Goal: Information Seeking & Learning: Learn about a topic

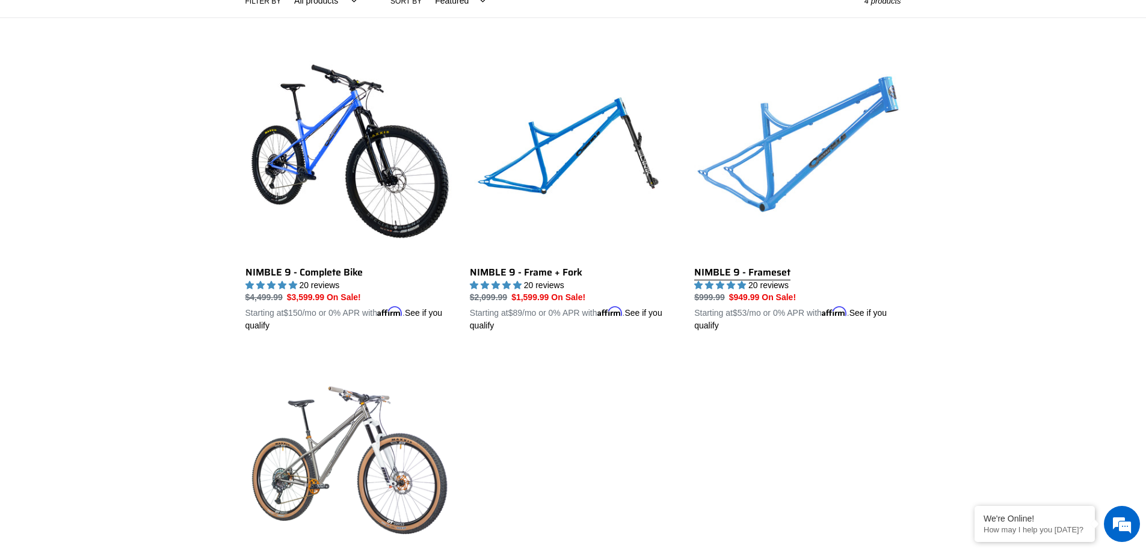
click at [786, 185] on link "NIMBLE 9 - Frameset" at bounding box center [797, 192] width 206 height 282
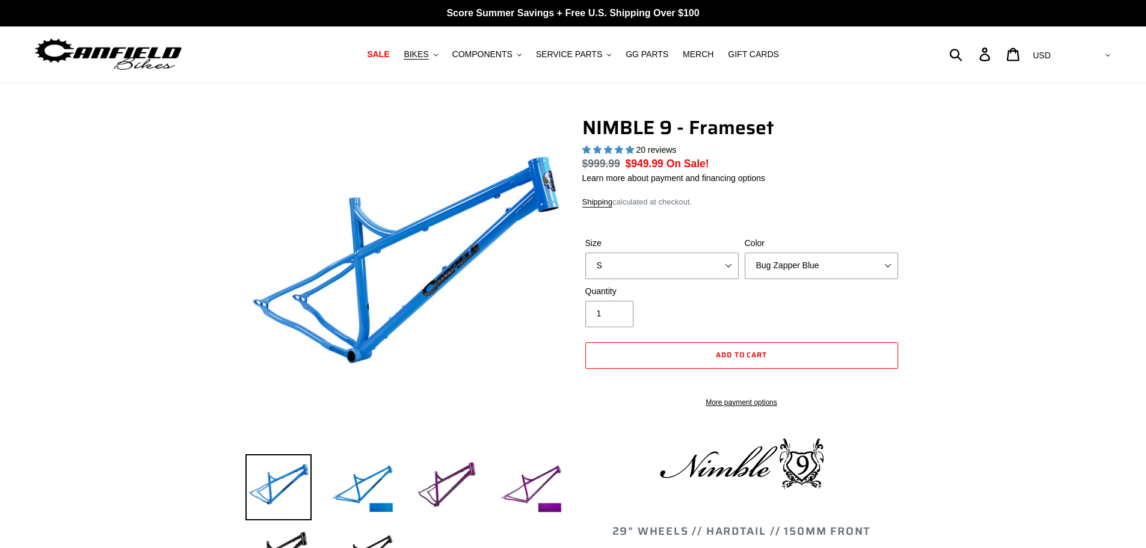
select select "highest-rating"
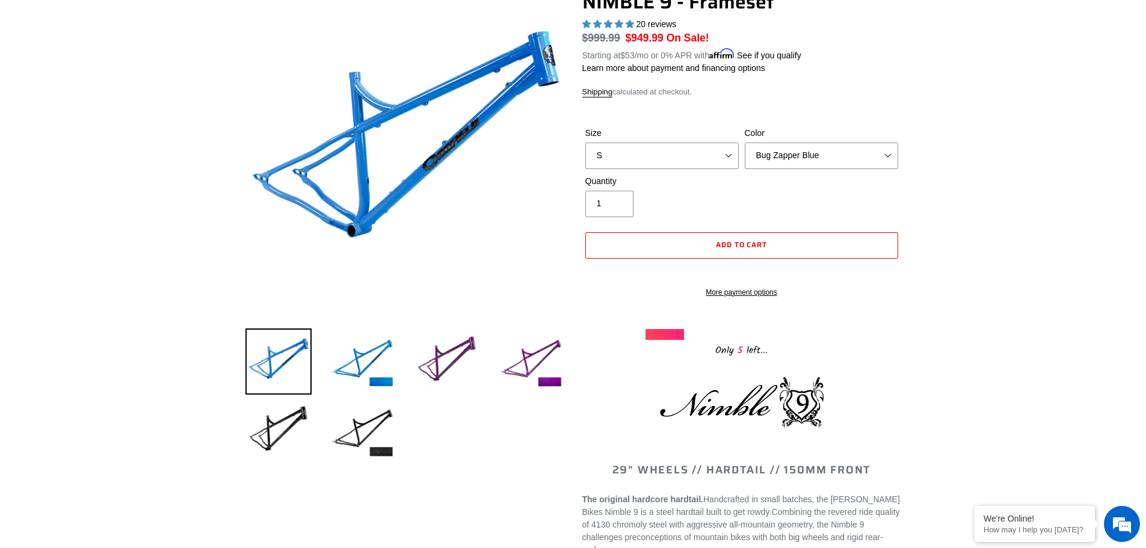
scroll to position [180, 0]
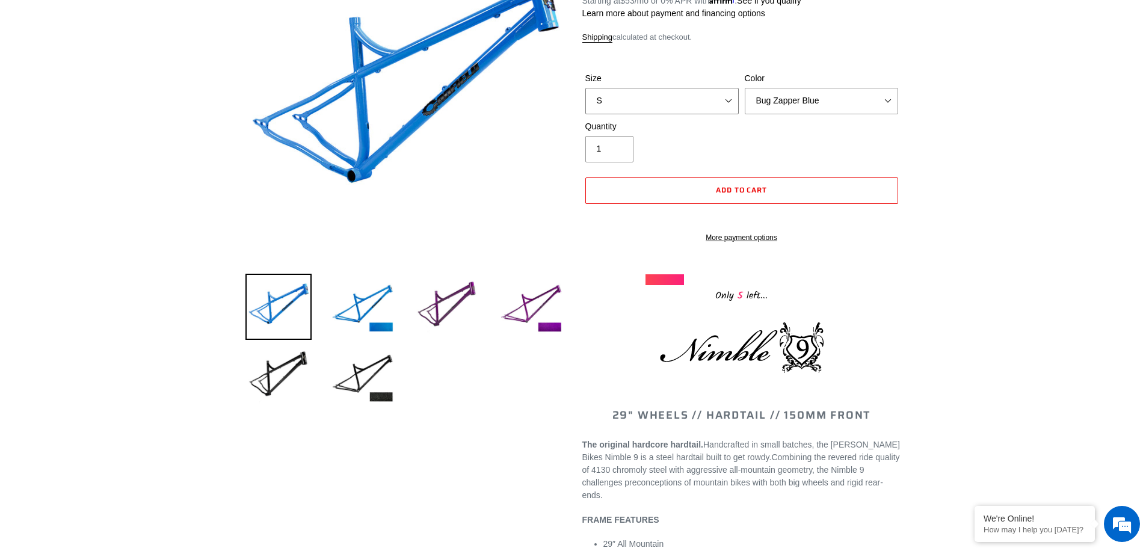
click at [709, 111] on select "S M L XL" at bounding box center [661, 101] width 153 height 26
select select "L"
click at [585, 88] on select "S M L XL" at bounding box center [661, 101] width 153 height 26
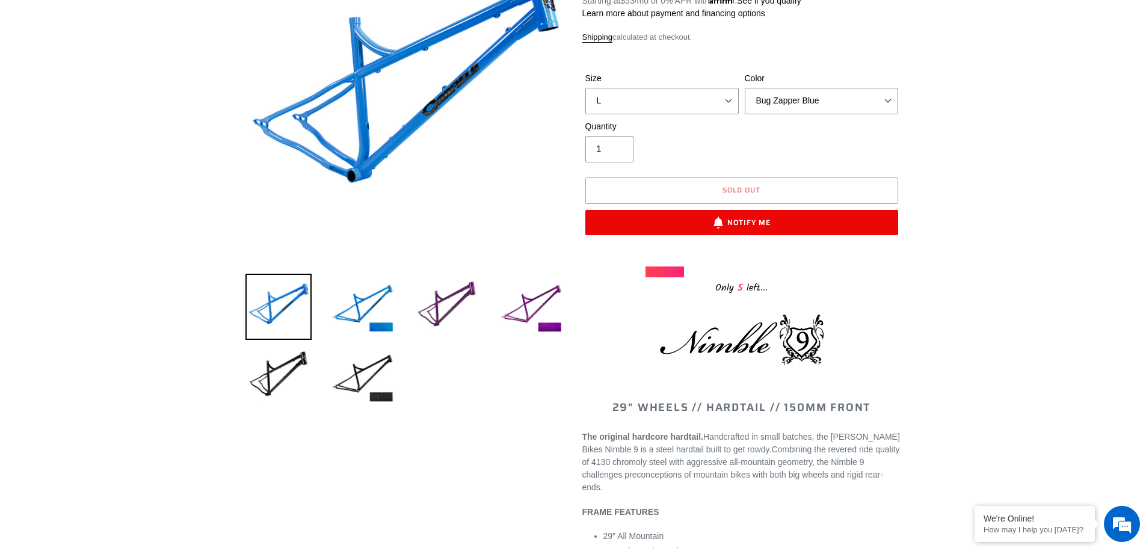
click at [827, 102] on select "Bug Zapper Blue Purple Haze -Sold Out Galaxy Black" at bounding box center [821, 101] width 153 height 26
click at [745, 88] on select "Bug Zapper Blue Purple Haze -Sold Out Galaxy Black" at bounding box center [821, 101] width 153 height 26
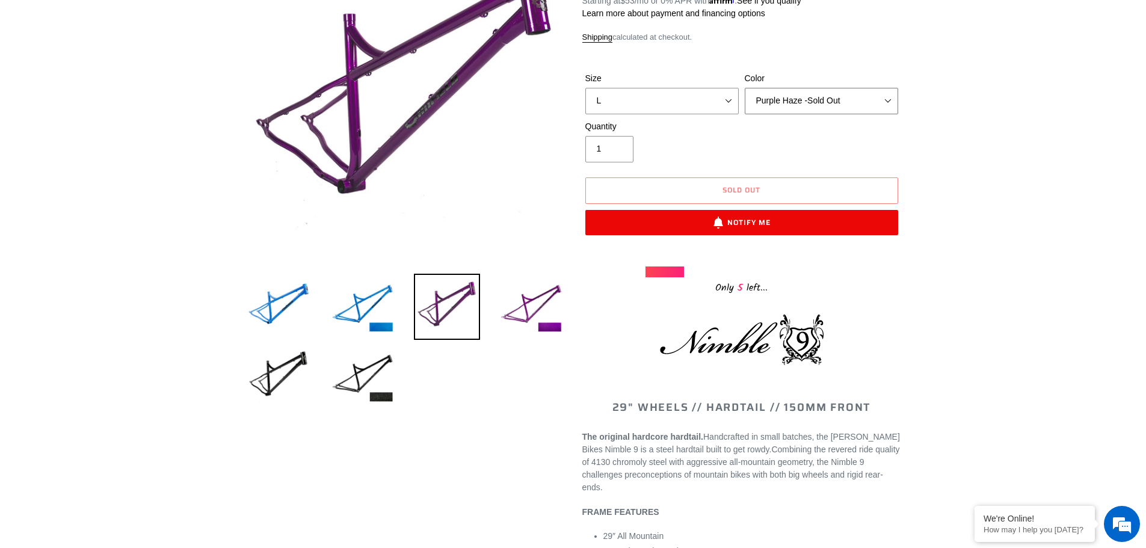
click at [804, 104] on select "Bug Zapper Blue Purple Haze -Sold Out Galaxy Black" at bounding box center [821, 101] width 153 height 26
select select "Galaxy Black"
click at [745, 88] on select "Bug Zapper Blue Purple Haze -Sold Out Galaxy Black" at bounding box center [821, 101] width 153 height 26
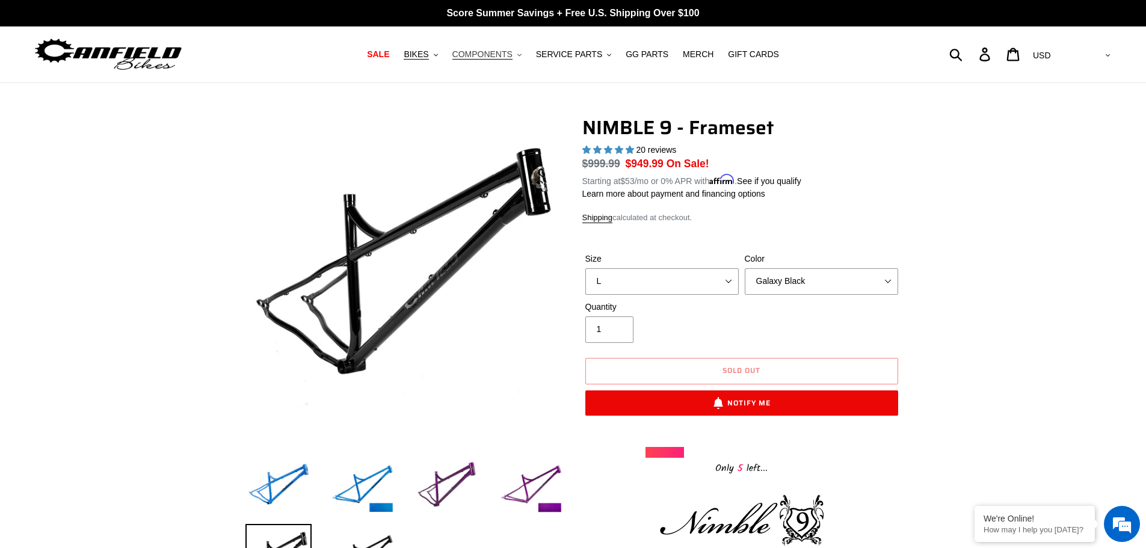
click at [510, 57] on span "COMPONENTS" at bounding box center [482, 54] width 60 height 10
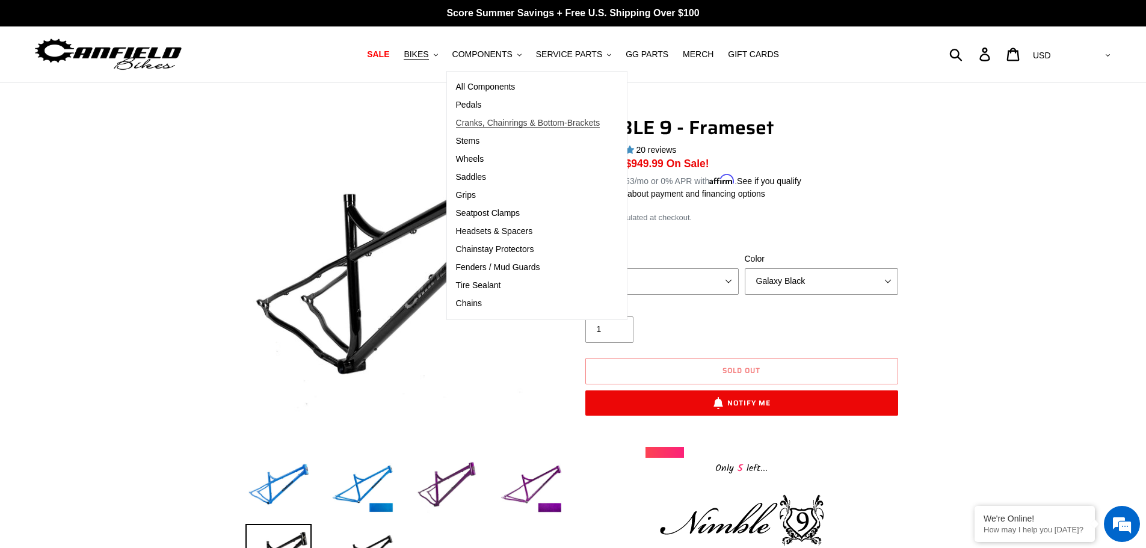
click at [519, 127] on span "Cranks, Chainrings & Bottom-Brackets" at bounding box center [528, 123] width 144 height 10
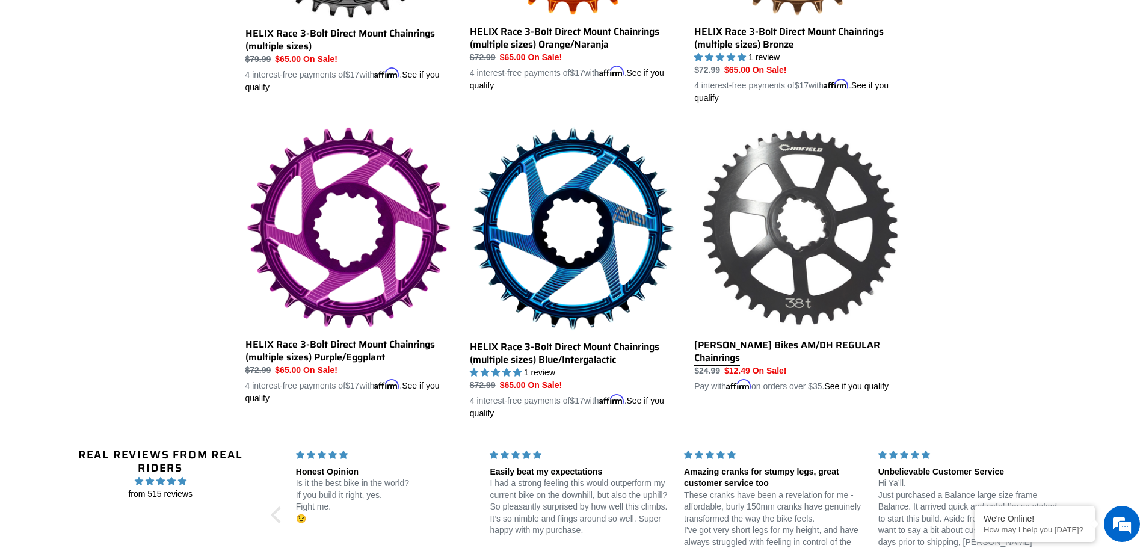
click at [852, 244] on link "Canfield Bikes AM/DH REGULAR Chainrings" at bounding box center [797, 259] width 206 height 267
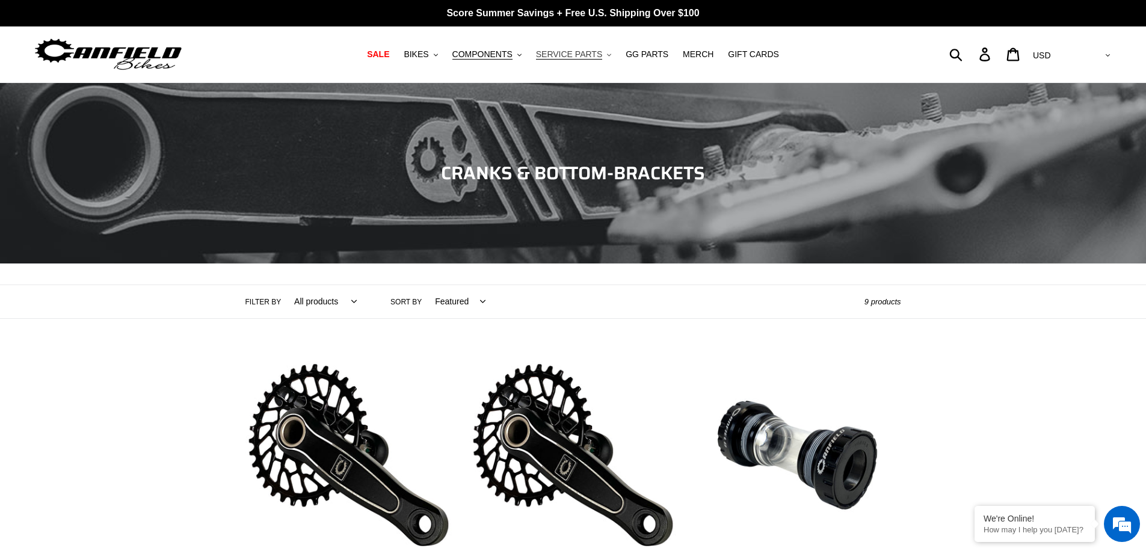
click at [547, 54] on span "SERVICE PARTS" at bounding box center [569, 54] width 66 height 10
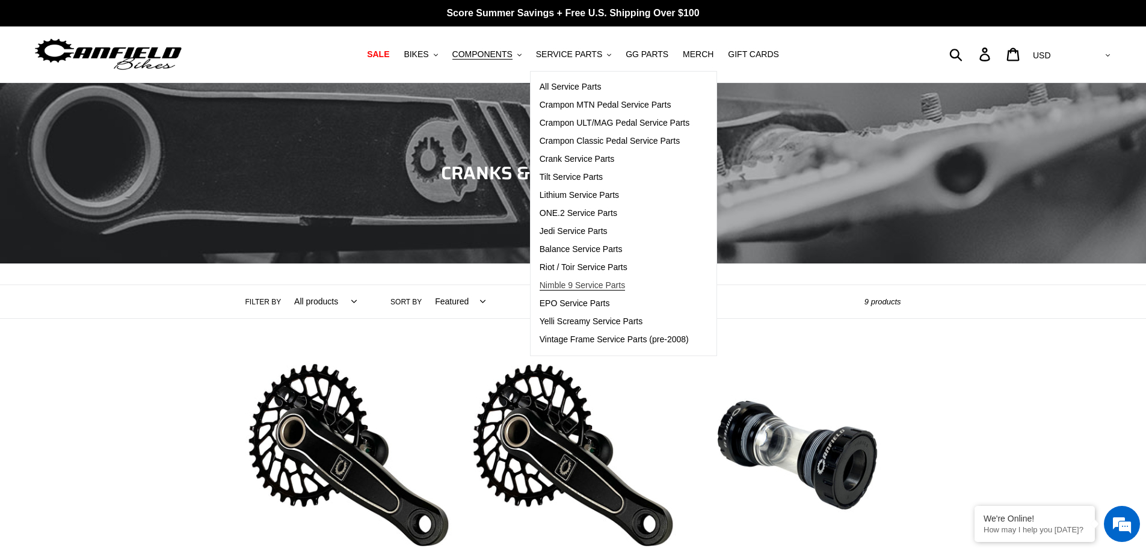
click at [594, 284] on span "Nimble 9 Service Parts" at bounding box center [582, 285] width 85 height 10
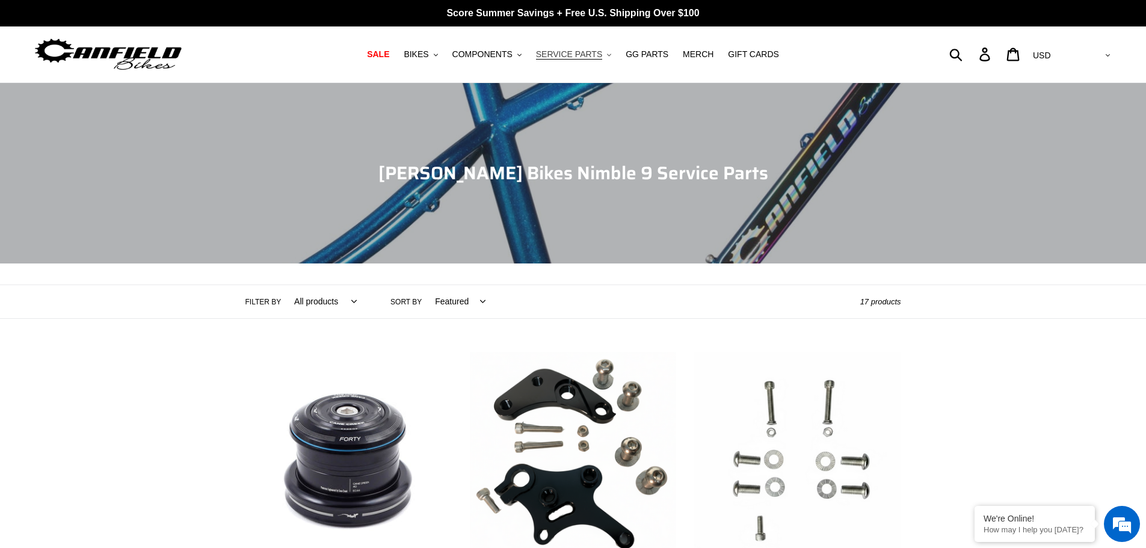
click at [570, 53] on span "SERVICE PARTS" at bounding box center [569, 54] width 66 height 10
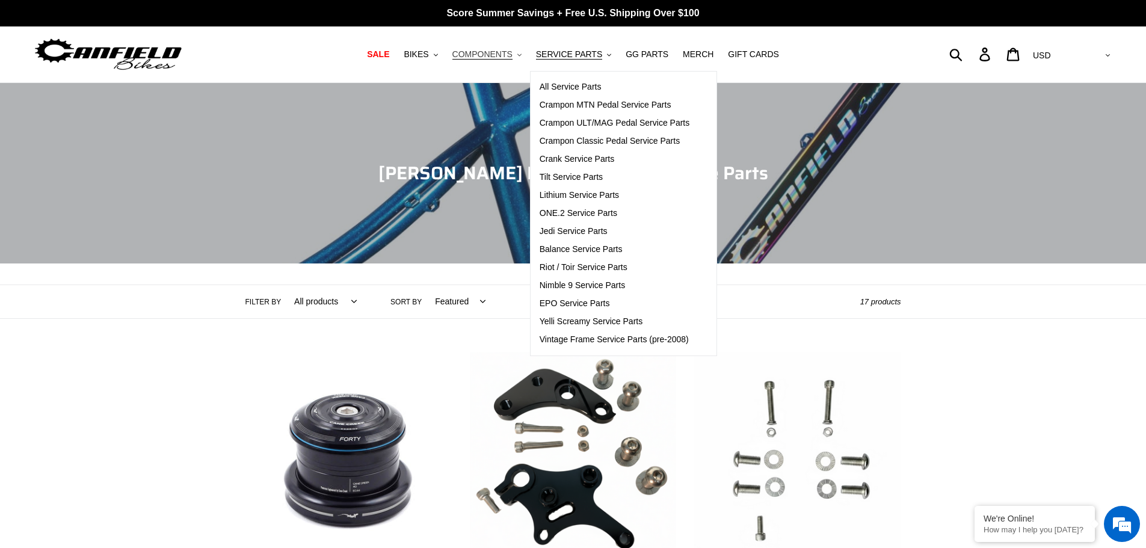
click at [501, 50] on span "COMPONENTS" at bounding box center [482, 54] width 60 height 10
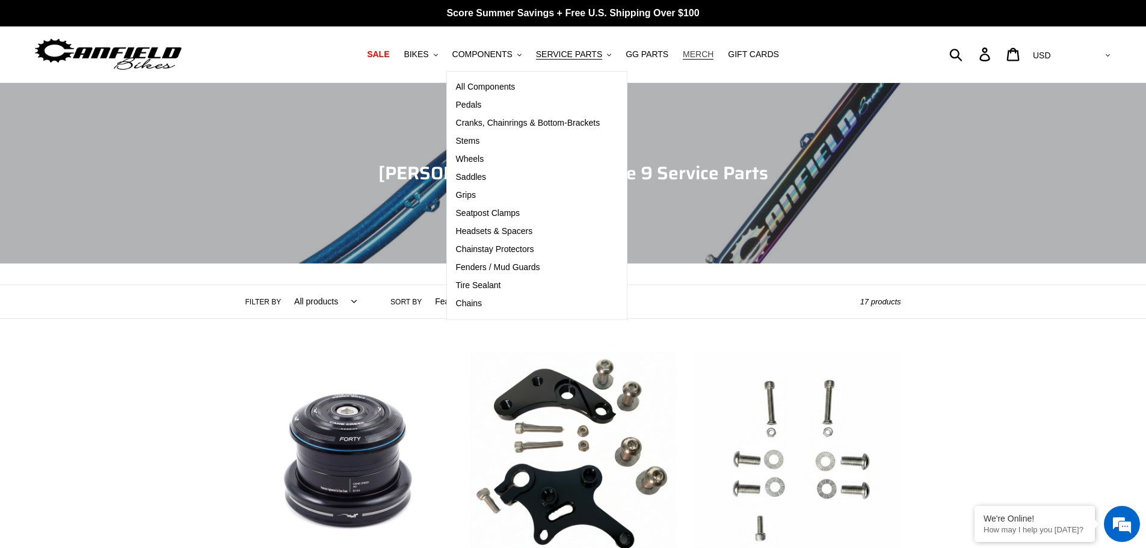
click at [688, 55] on span "MERCH" at bounding box center [698, 54] width 31 height 10
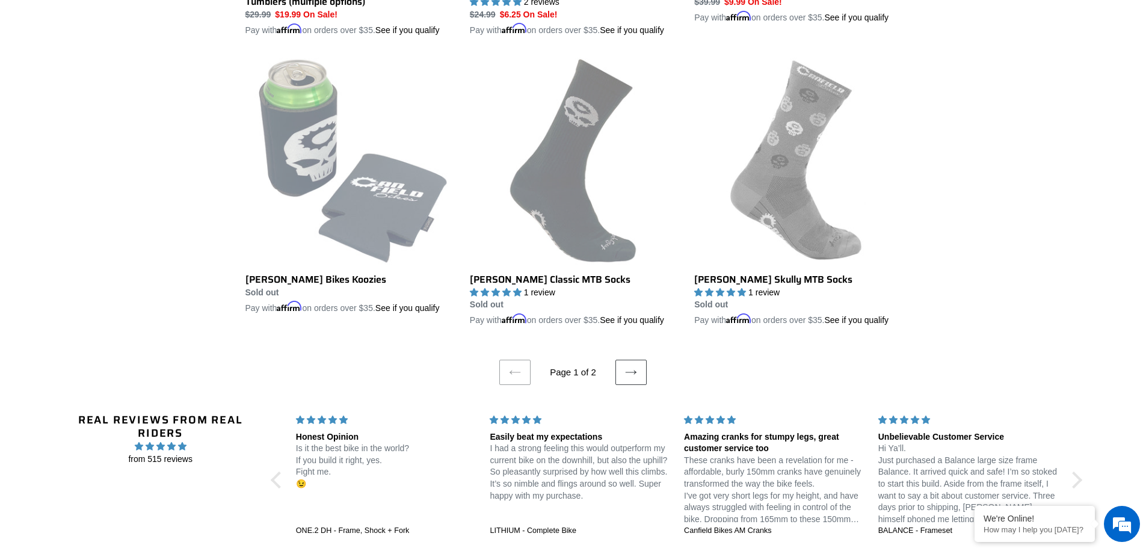
scroll to position [2406, 0]
